Goal: Find specific page/section: Find specific page/section

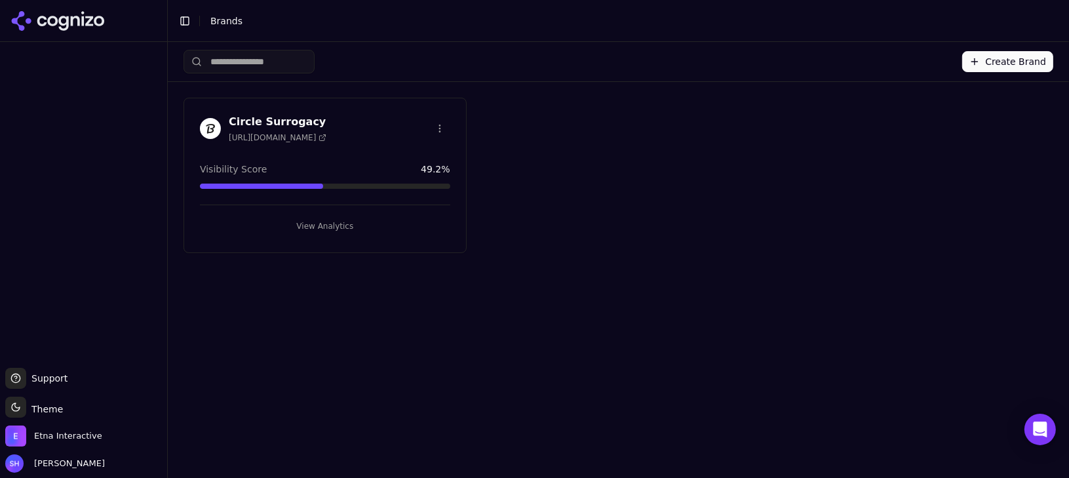
click at [305, 163] on div "Visibility Score 49.2 %" at bounding box center [325, 169] width 250 height 13
click at [269, 123] on h3 "Circle Surrogacy" at bounding box center [278, 122] width 98 height 16
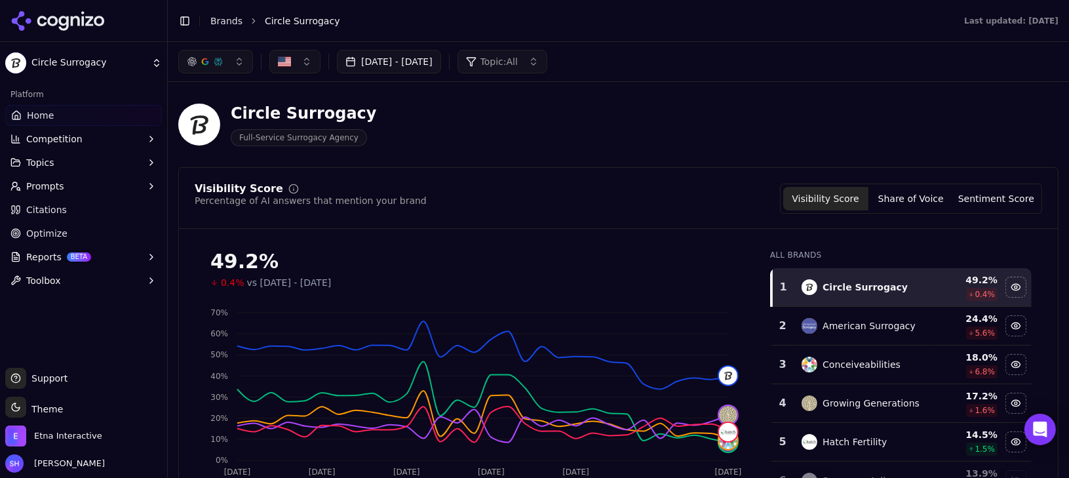
click at [890, 204] on button "Share of Voice" at bounding box center [910, 199] width 85 height 24
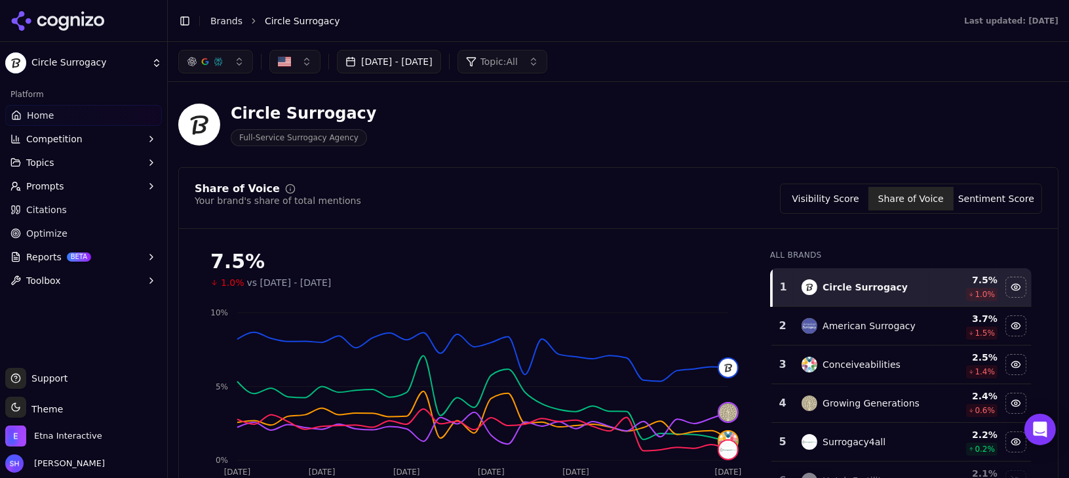
click at [972, 196] on button "Sentiment Score" at bounding box center [996, 199] width 85 height 24
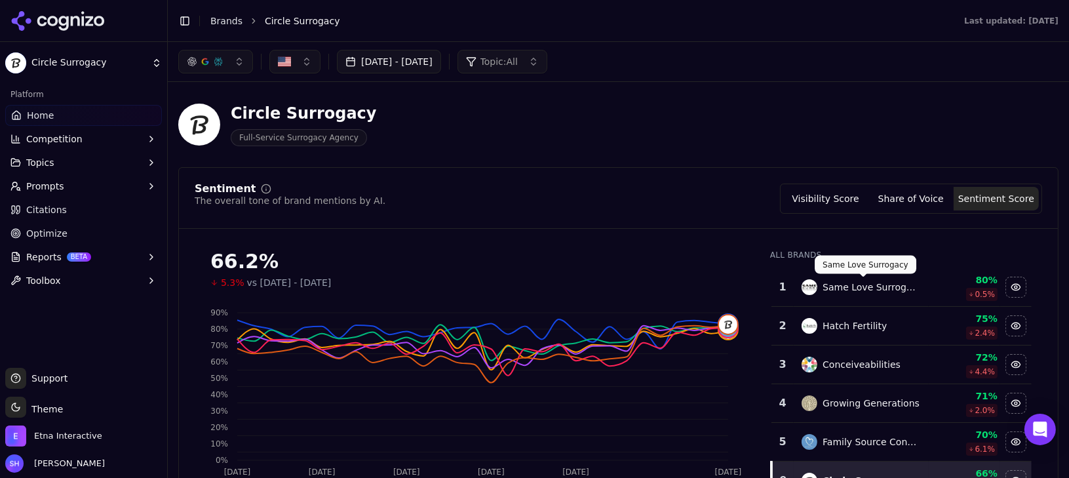
click at [904, 289] on div "Same Love Surrogacy" at bounding box center [872, 287] width 98 height 13
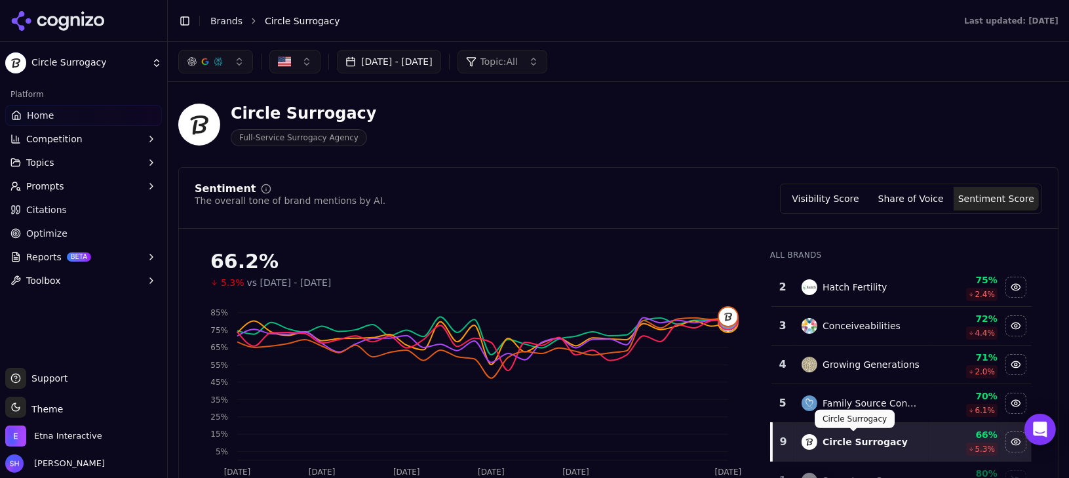
click at [830, 436] on div "Circle Surrogacy" at bounding box center [865, 441] width 85 height 13
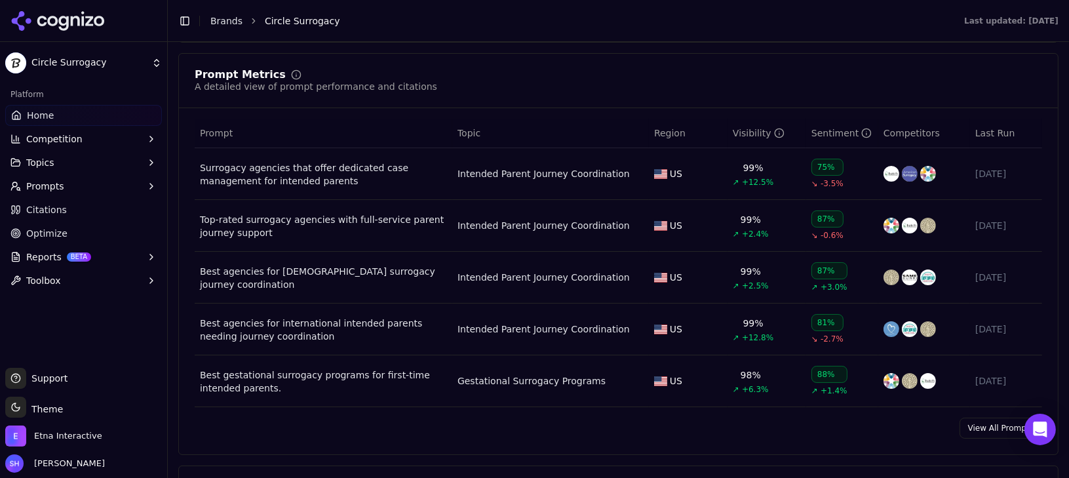
scroll to position [897, 0]
click at [71, 281] on button "Toolbox" at bounding box center [83, 280] width 157 height 21
click at [71, 297] on span "llms.txt Generator" at bounding box center [84, 301] width 114 height 13
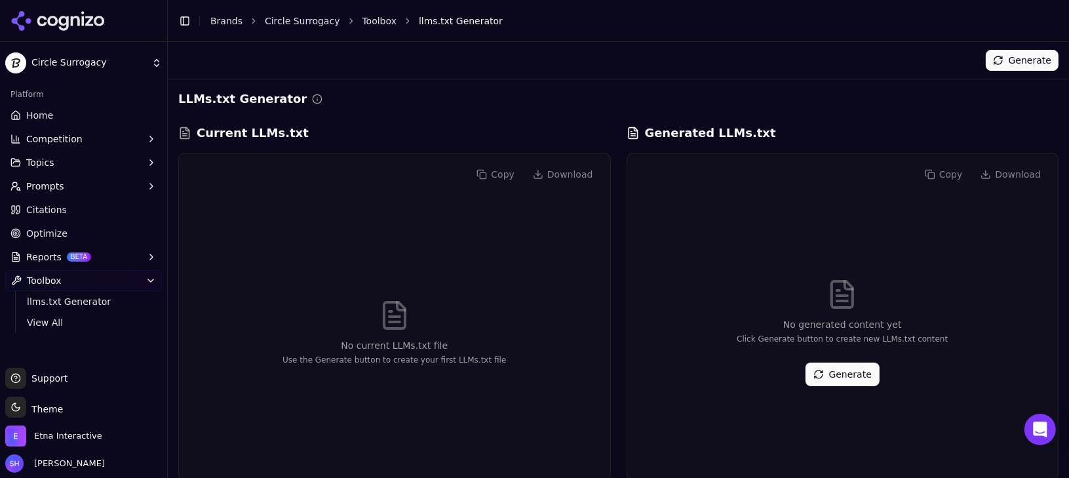
click at [58, 121] on link "Home" at bounding box center [83, 115] width 157 height 21
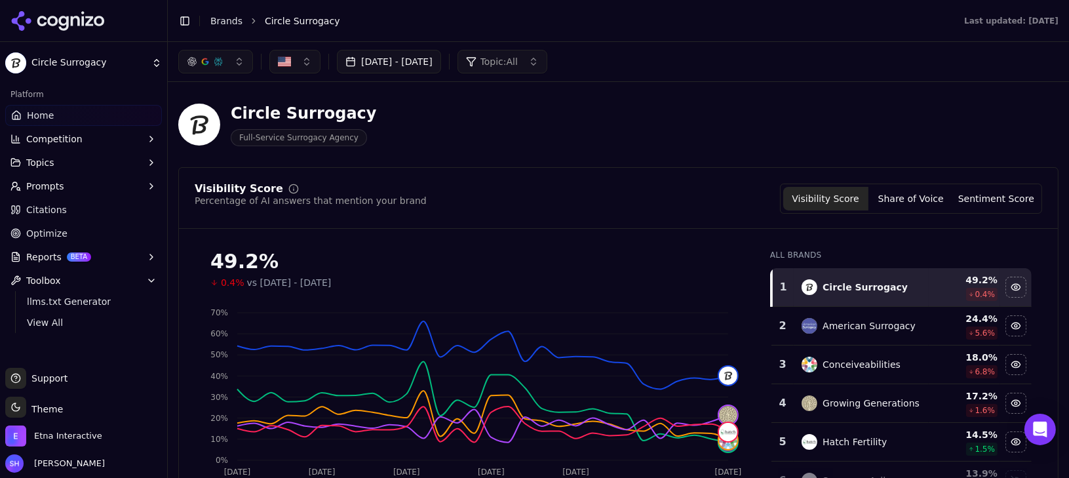
click at [86, 144] on button "Competition" at bounding box center [83, 138] width 157 height 21
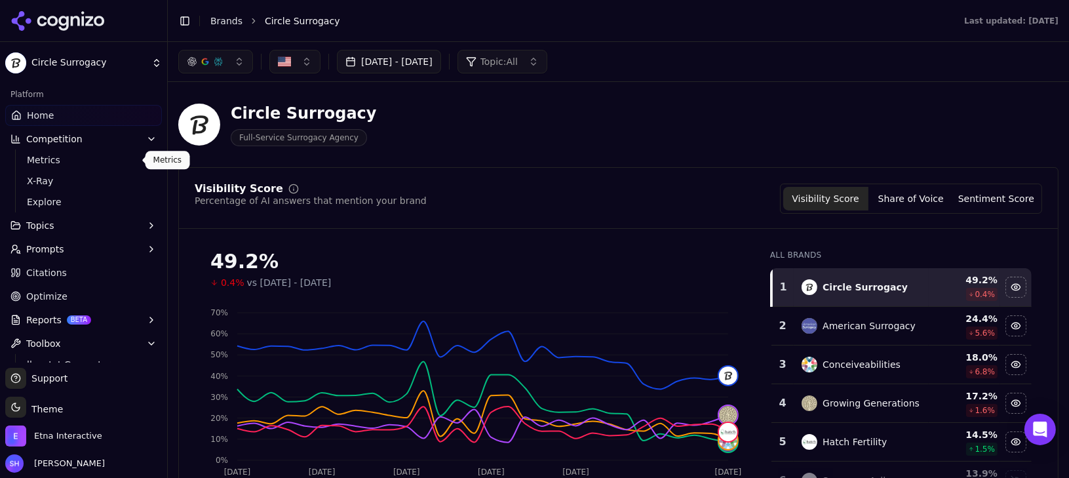
click at [85, 155] on span "Metrics" at bounding box center [84, 159] width 114 height 13
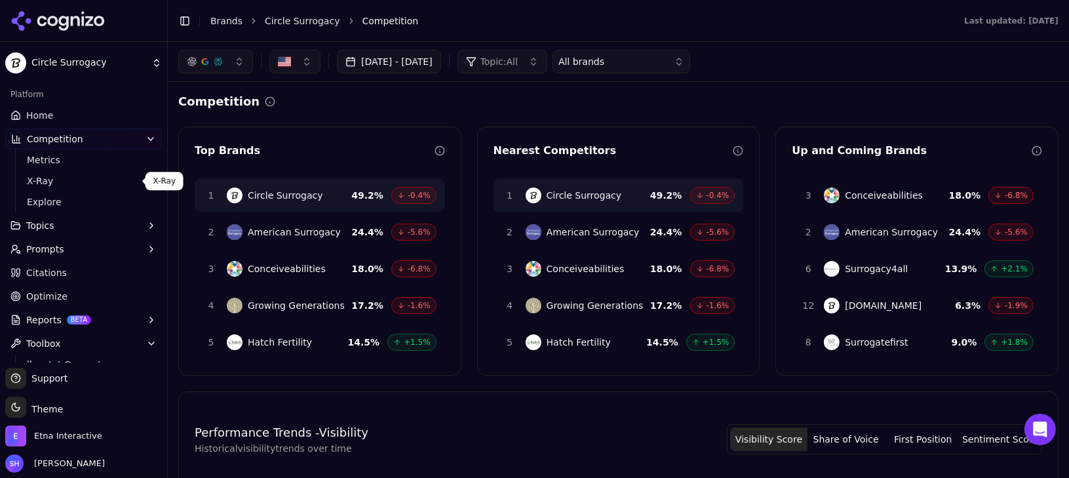
click at [85, 181] on span "X-Ray" at bounding box center [84, 180] width 114 height 13
